Goal: Information Seeking & Learning: Learn about a topic

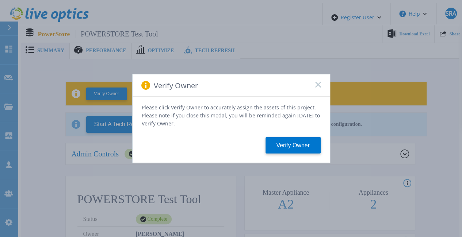
click at [318, 86] on rect at bounding box center [318, 84] width 6 height 6
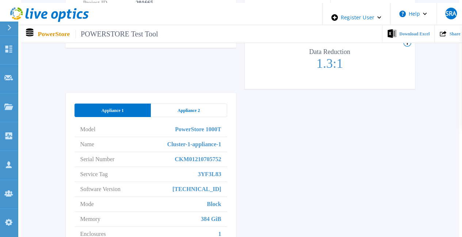
scroll to position [365, 0]
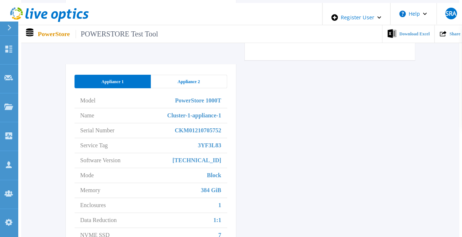
click at [182, 75] on div "Appliance 2" at bounding box center [189, 82] width 76 height 14
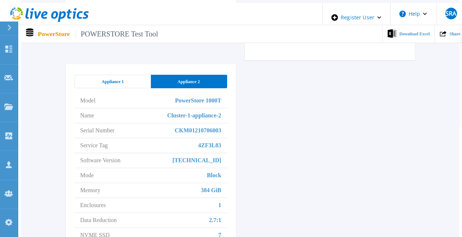
click at [126, 75] on div "Appliance 1" at bounding box center [112, 82] width 76 height 14
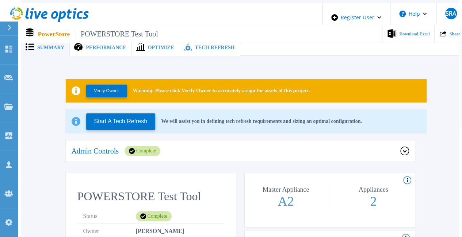
scroll to position [0, 0]
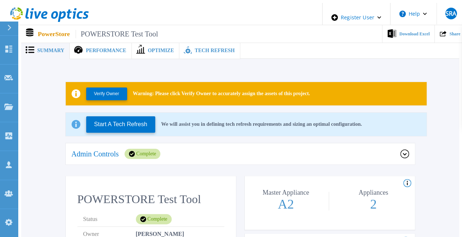
click at [90, 42] on div "Performance" at bounding box center [101, 50] width 62 height 17
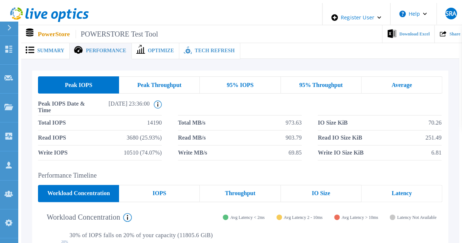
click at [182, 89] on div "Peak Throughput" at bounding box center [159, 84] width 81 height 17
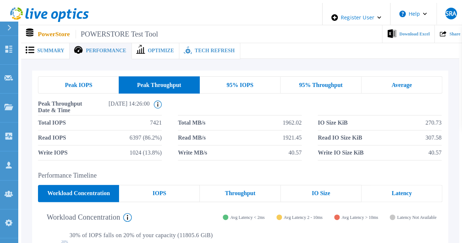
click at [245, 82] on span "95% IOPS" at bounding box center [239, 85] width 27 height 6
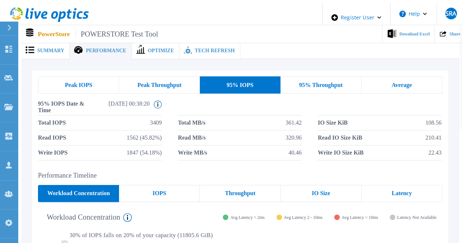
click at [308, 82] on span "95% Throughput" at bounding box center [320, 85] width 43 height 6
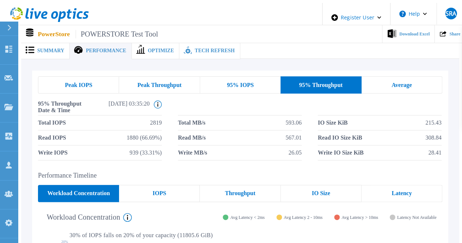
click at [382, 84] on div "Average" at bounding box center [401, 84] width 81 height 17
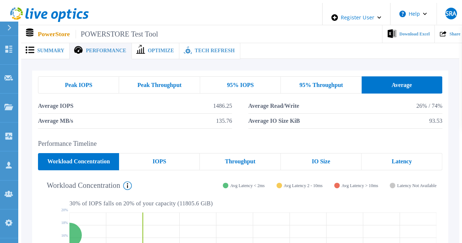
click at [97, 78] on div "Peak IOPS" at bounding box center [78, 84] width 81 height 17
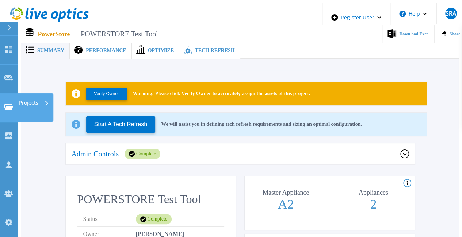
click at [9, 93] on link "Projects Projects" at bounding box center [9, 107] width 18 height 29
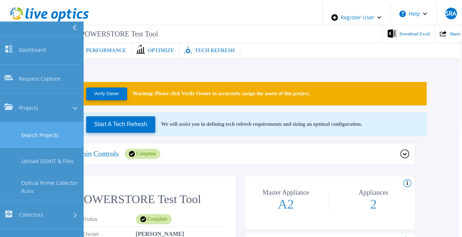
click at [36, 122] on link "Search Projects" at bounding box center [41, 135] width 83 height 26
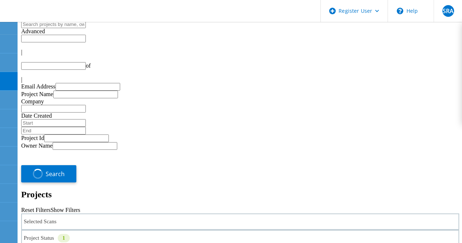
type input "1"
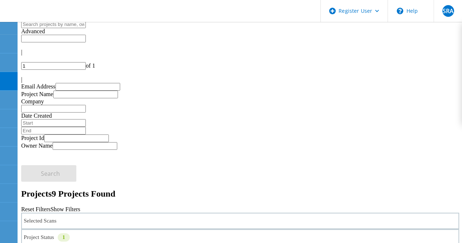
click at [126, 212] on div "Selected Scans" at bounding box center [240, 220] width 438 height 16
click at [57, 164] on label "NetApp" at bounding box center [55, 167] width 19 height 6
click at [45, 165] on input "NetApp" at bounding box center [42, 167] width 5 height 5
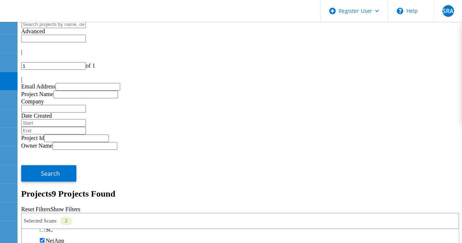
scroll to position [146, 0]
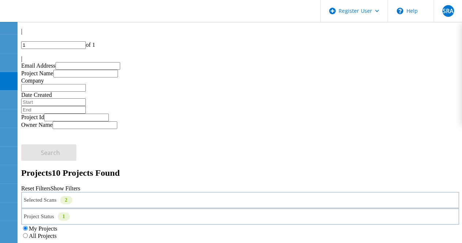
scroll to position [0, 0]
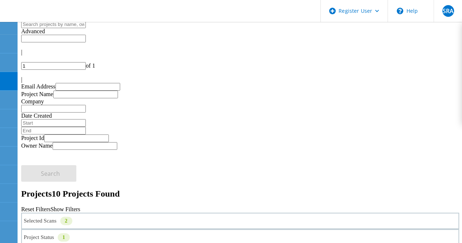
click at [104, 212] on div "Selected Scans 2" at bounding box center [240, 220] width 438 height 16
click at [61, 208] on label "PowerStore" at bounding box center [59, 211] width 27 height 6
click at [45, 208] on input "PowerStore" at bounding box center [42, 210] width 5 height 5
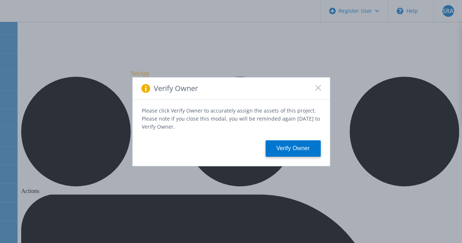
click at [315, 89] on icon at bounding box center [318, 88] width 6 height 6
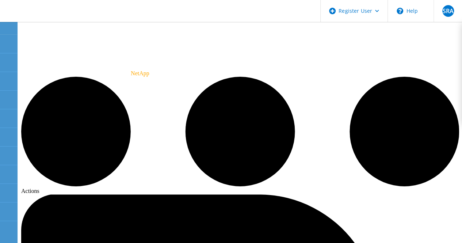
drag, startPoint x: 165, startPoint y: 34, endPoint x: 165, endPoint y: 40, distance: 5.9
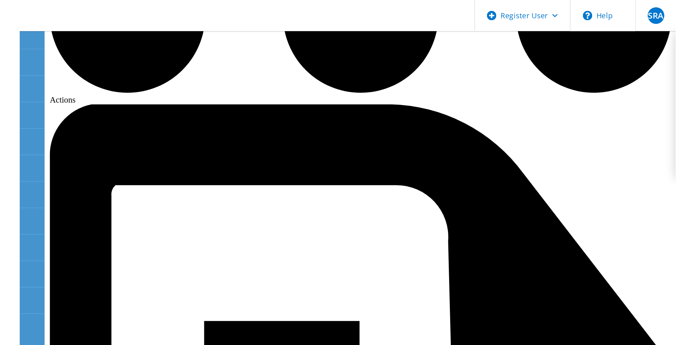
scroll to position [109, 0]
